Goal: Transaction & Acquisition: Download file/media

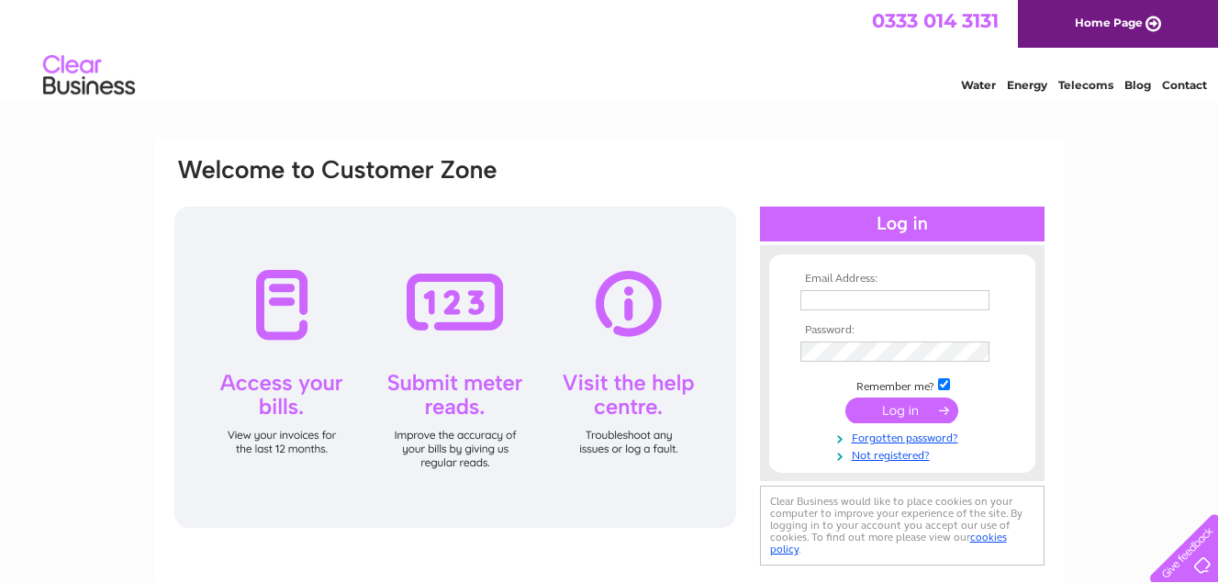
type input "[EMAIL_ADDRESS][DOMAIN_NAME]"
click at [908, 402] on input "submit" at bounding box center [901, 410] width 113 height 26
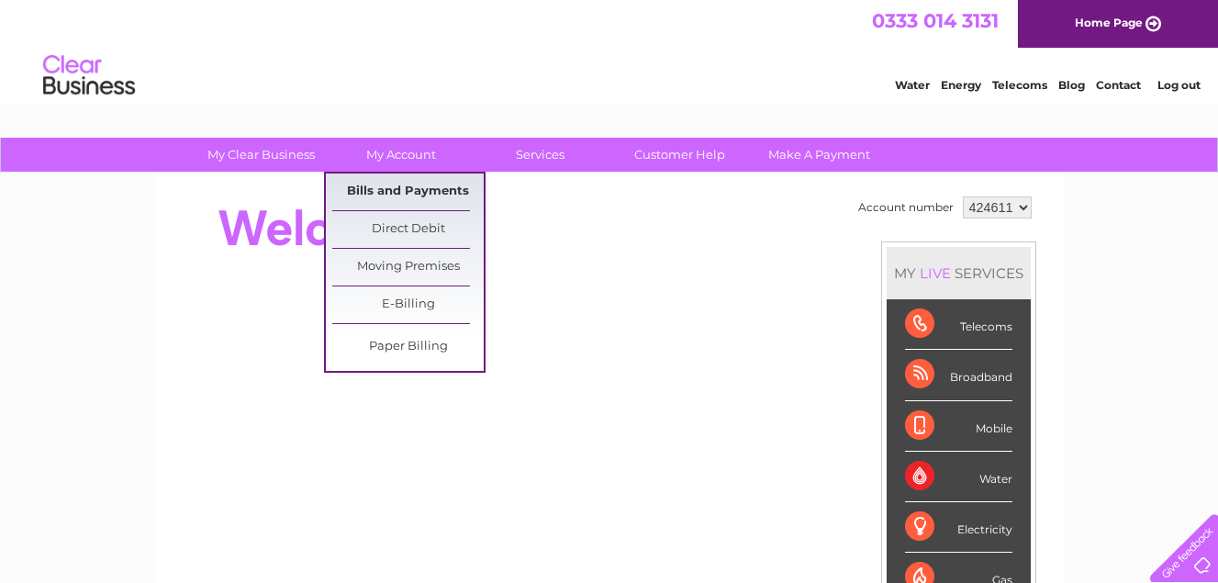
click at [396, 195] on link "Bills and Payments" at bounding box center [407, 191] width 151 height 37
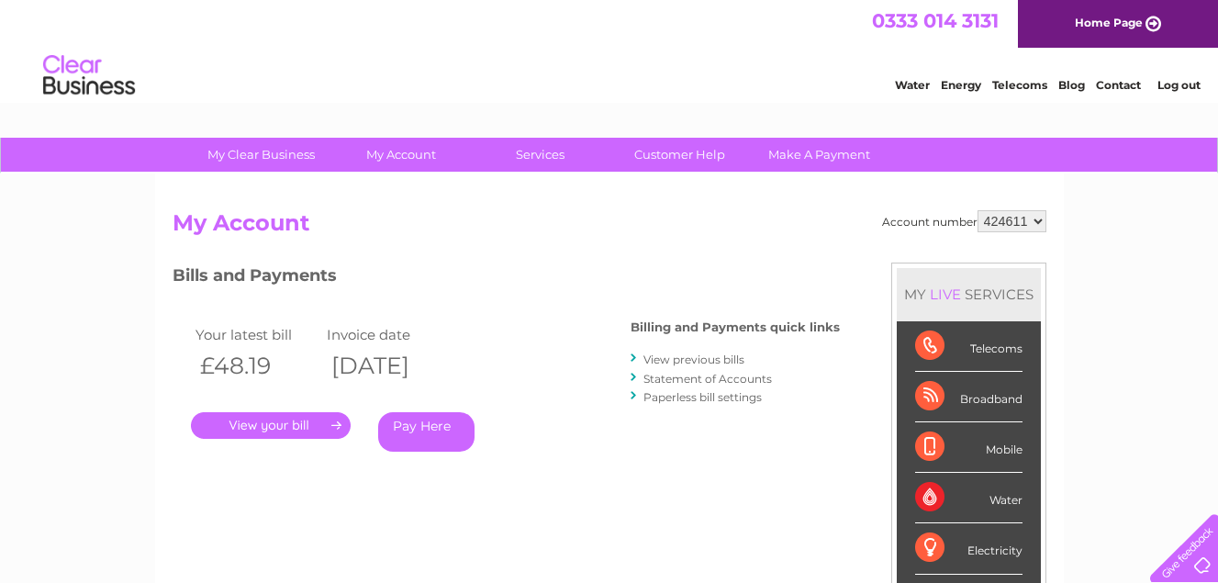
click at [258, 433] on link "." at bounding box center [271, 425] width 160 height 27
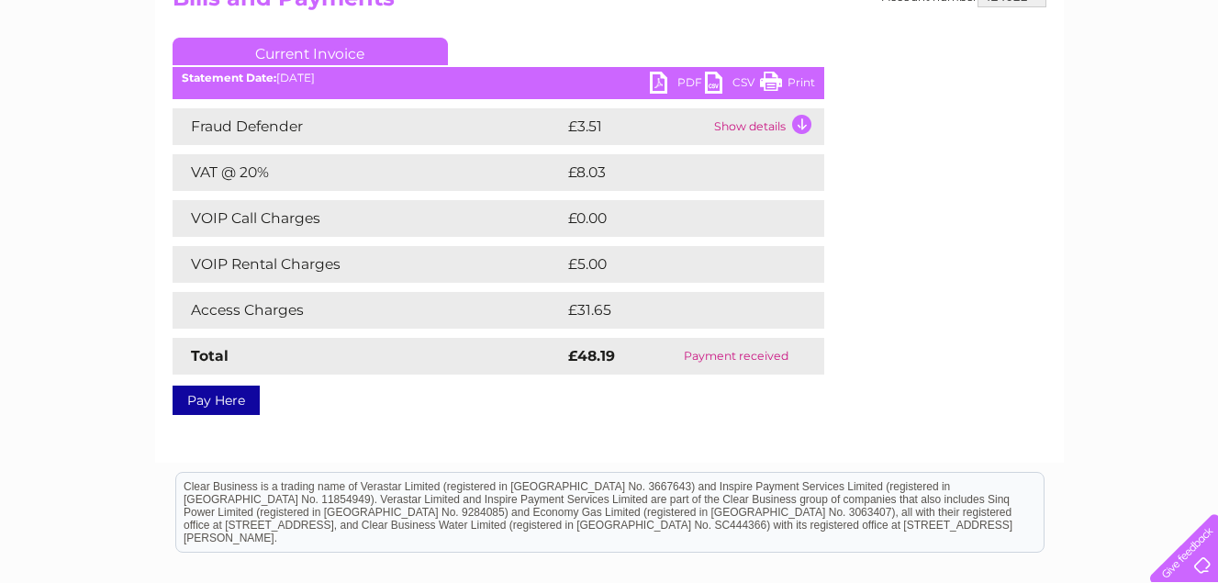
scroll to position [275, 0]
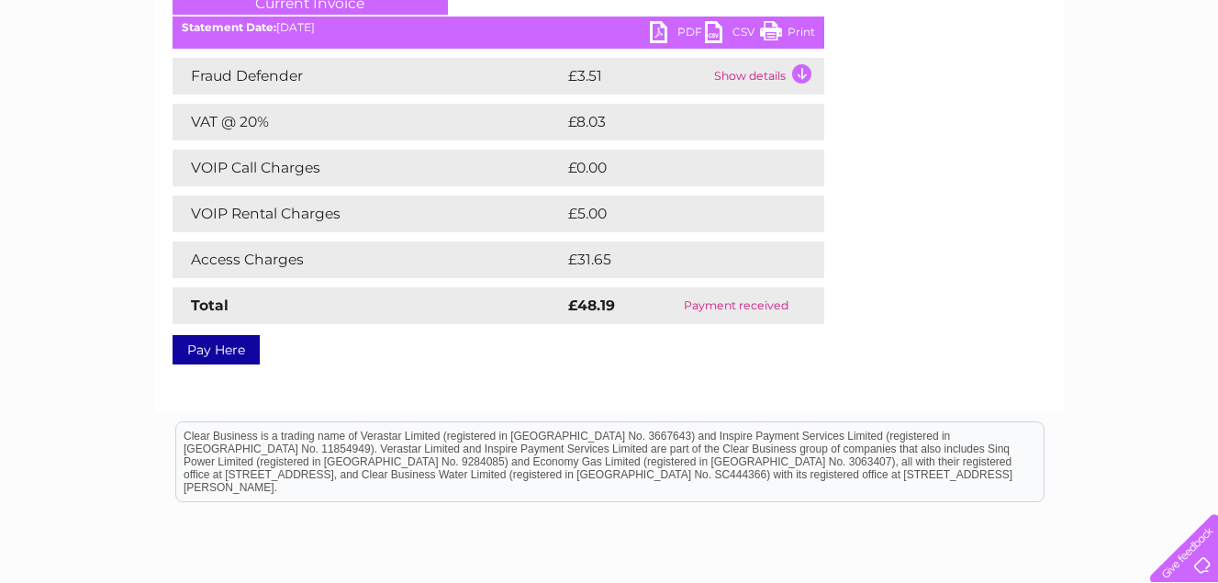
click at [736, 34] on link "CSV" at bounding box center [732, 34] width 55 height 27
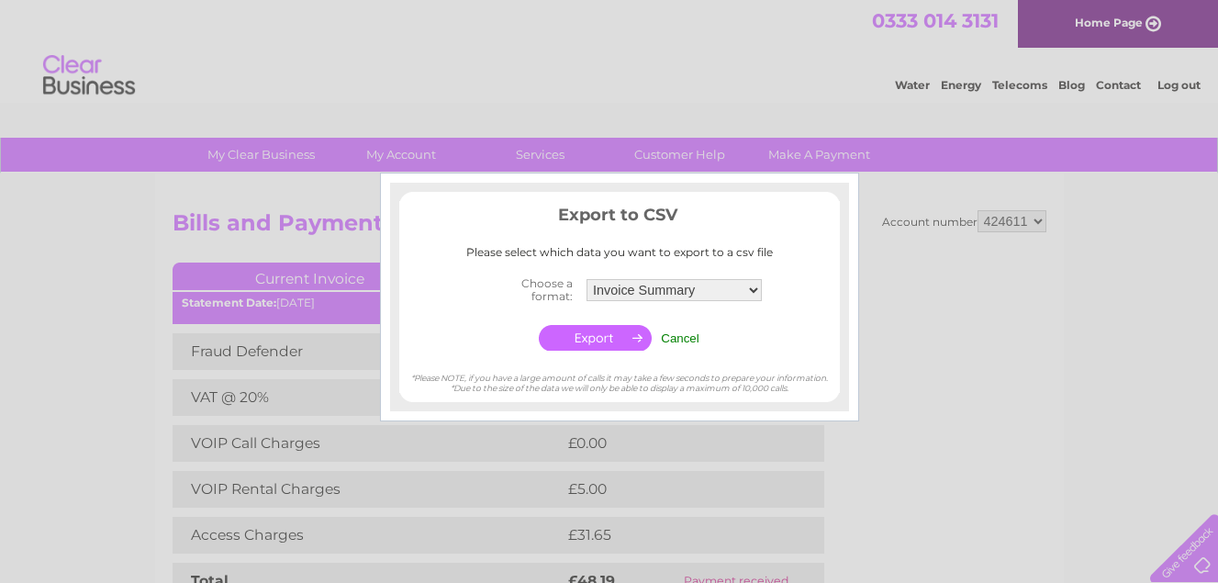
click at [688, 336] on input "Cancel" at bounding box center [680, 338] width 39 height 14
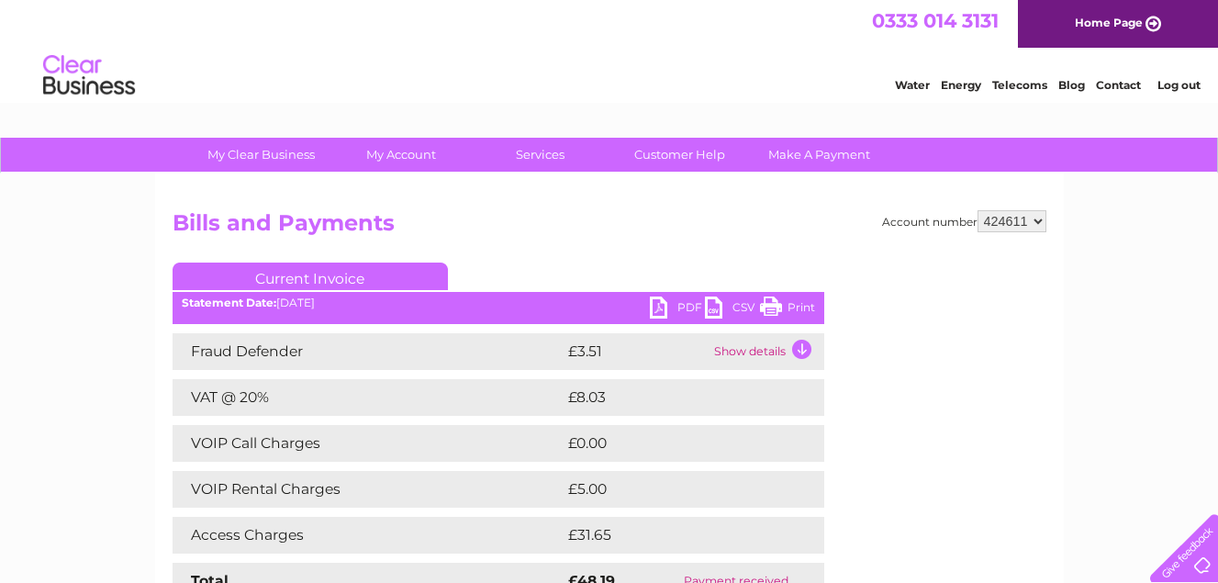
click at [664, 297] on link "PDF" at bounding box center [677, 309] width 55 height 27
